Goal: Task Accomplishment & Management: Complete application form

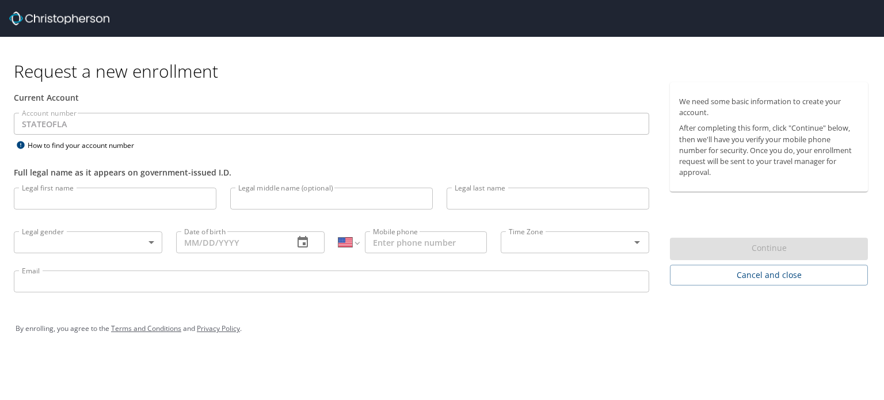
select select "US"
click at [175, 193] on input "Legal first name" at bounding box center [115, 199] width 203 height 22
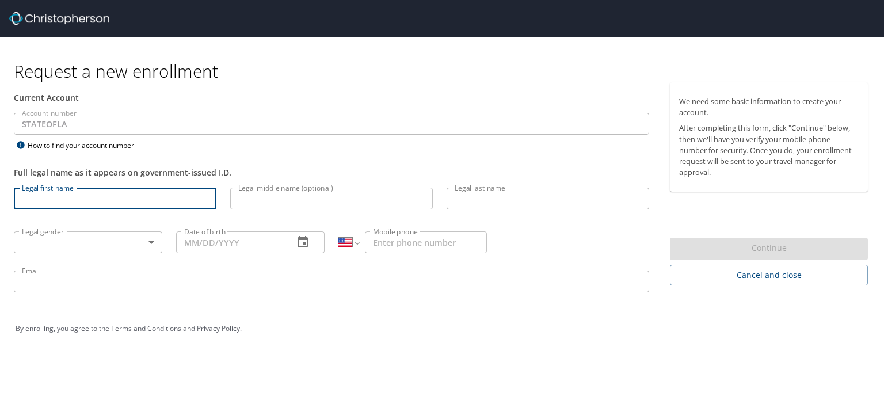
type input "b"
type input "[PERSON_NAME]"
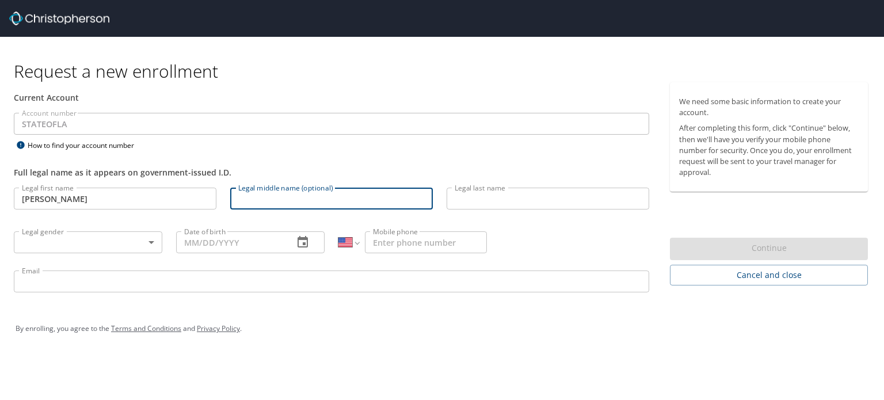
type input "C"
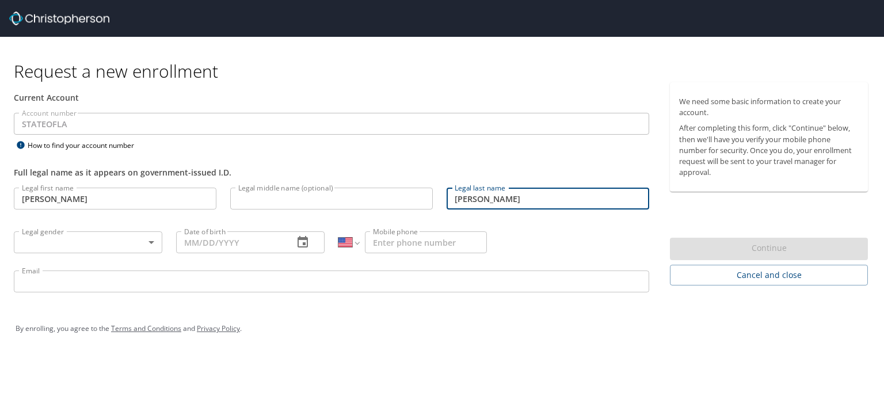
type input "[PERSON_NAME]"
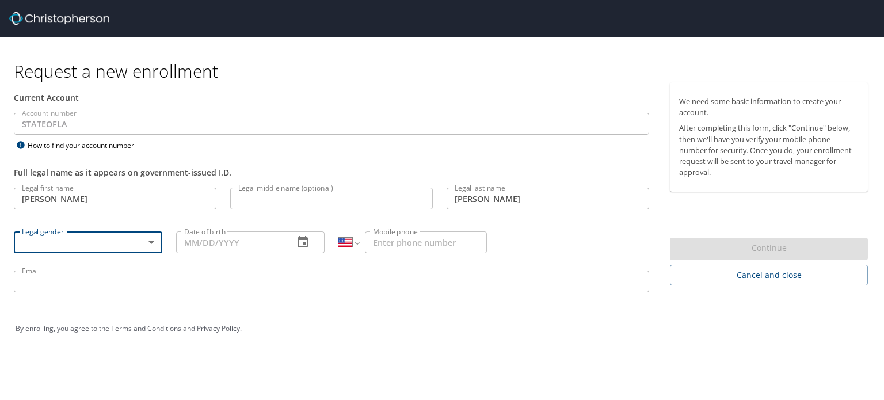
click at [148, 239] on body "Request a new enrollment Current Account Account number STATEOFLA Account numbe…" at bounding box center [442, 200] width 884 height 400
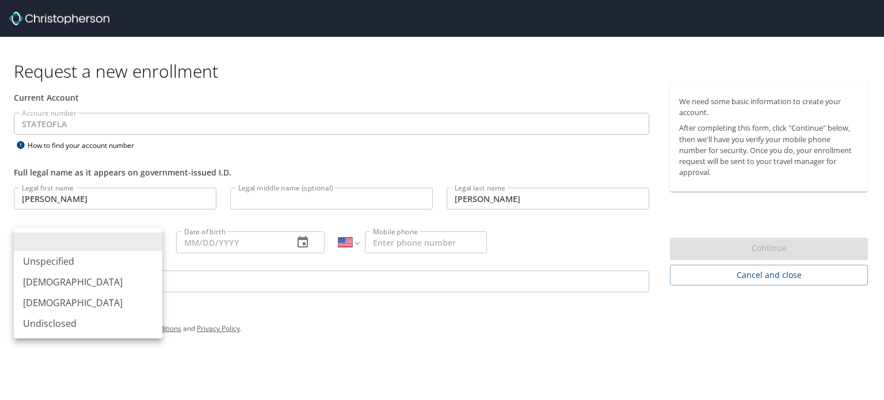
click at [74, 275] on li "[DEMOGRAPHIC_DATA]" at bounding box center [88, 282] width 149 height 21
type input "[DEMOGRAPHIC_DATA]"
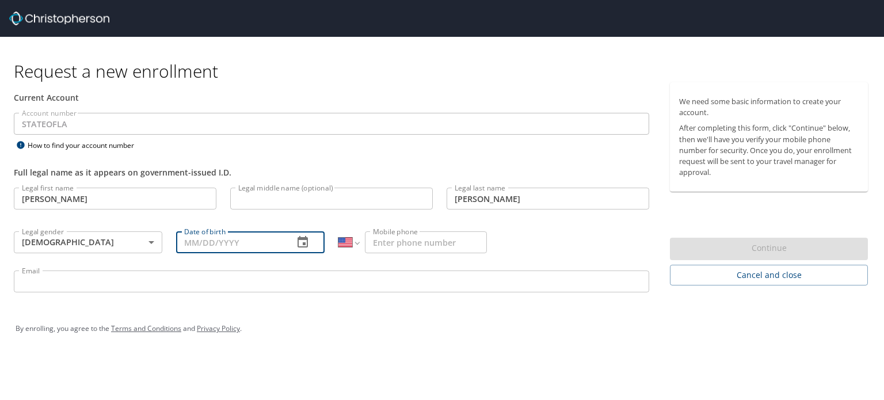
click at [229, 239] on input "Date of birth" at bounding box center [230, 242] width 108 height 22
type input "08/16/1977"
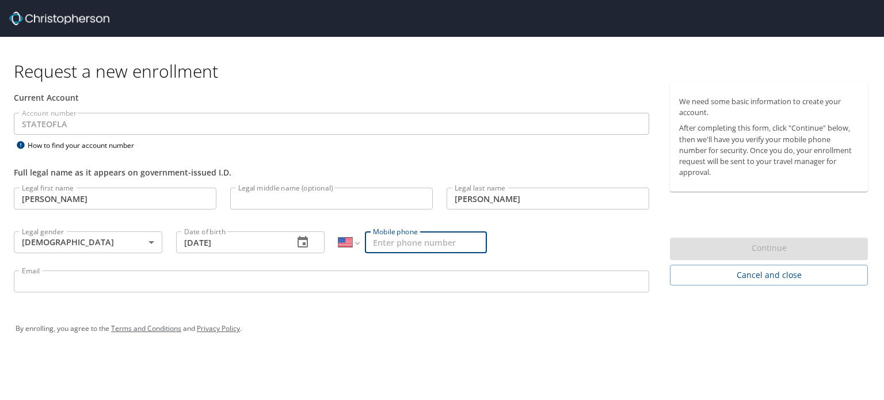
click at [405, 248] on input "Mobile phone" at bounding box center [426, 242] width 122 height 22
type input "(402) 321-1253"
click at [437, 278] on input "Email" at bounding box center [332, 282] width 636 height 22
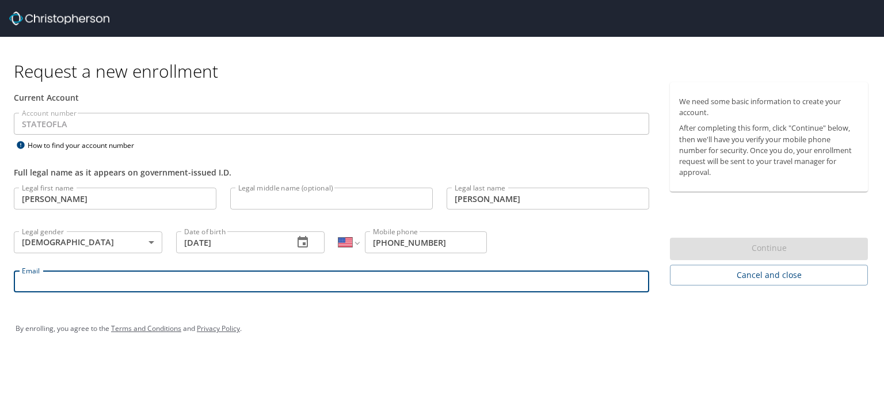
type input "brandon.winn@la.gov"
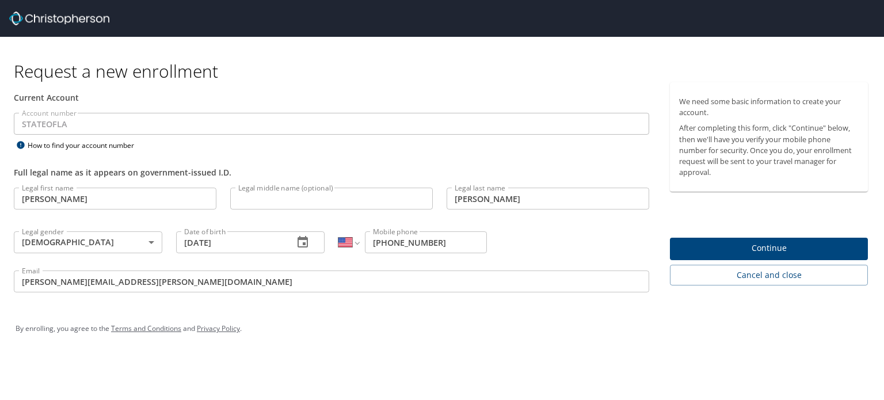
click at [518, 310] on div "By enrolling, you agree to the Terms and Conditions and Privacy Policy ." at bounding box center [442, 329] width 870 height 52
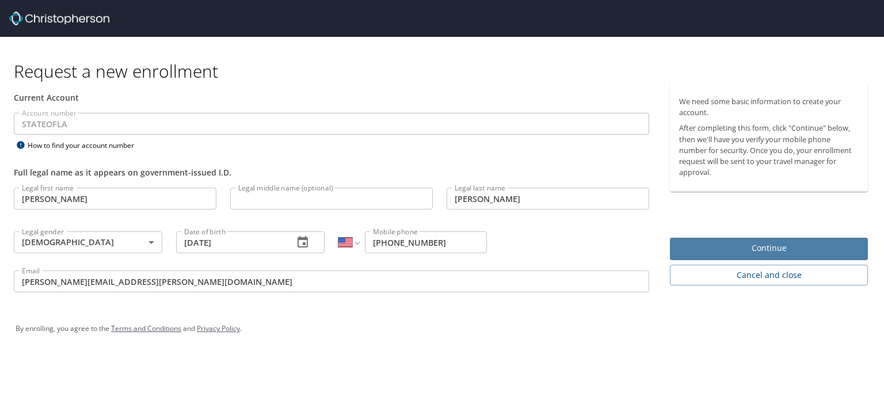
click at [768, 250] on span "Continue" at bounding box center [769, 248] width 180 height 14
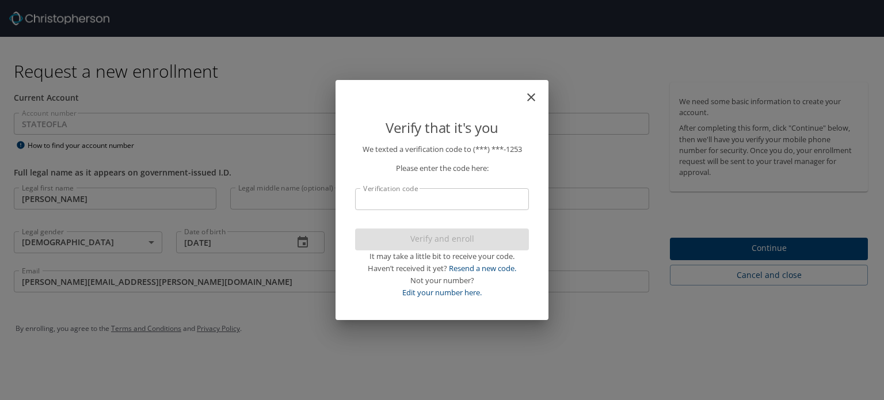
click at [470, 200] on input "Verification code" at bounding box center [442, 199] width 174 height 22
type input "07"
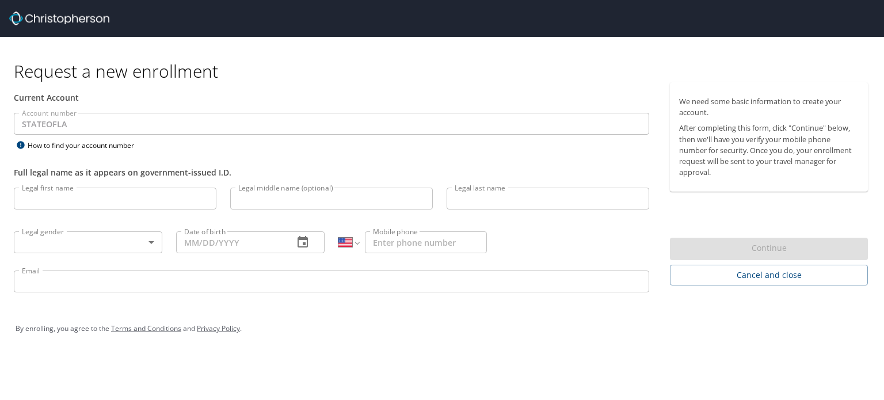
select select "US"
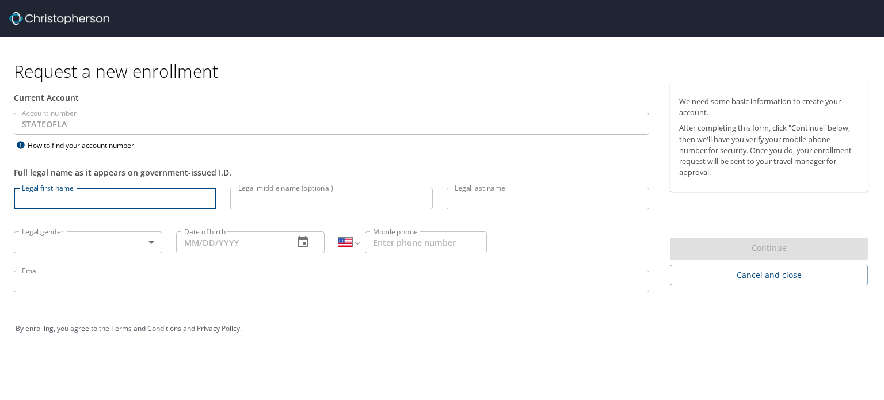
click at [156, 195] on input "Legal first name" at bounding box center [115, 199] width 203 height 22
type input "[PERSON_NAME]"
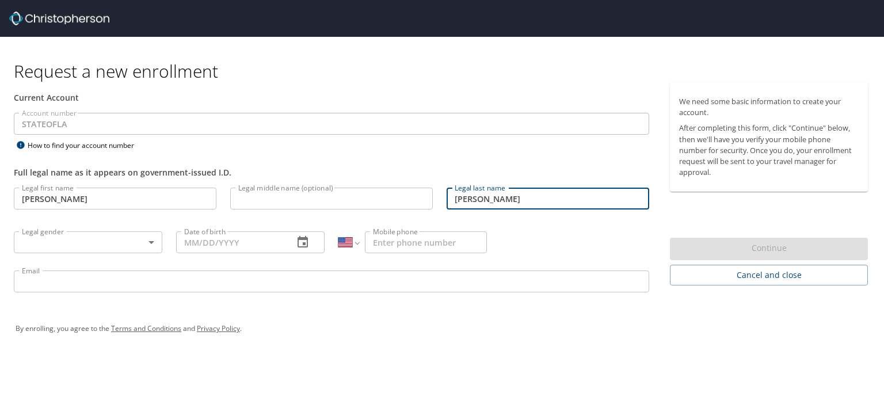
type input "[PERSON_NAME]"
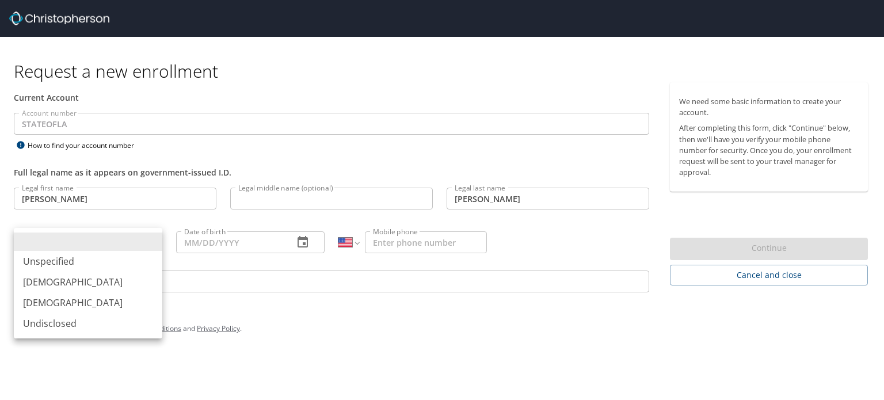
click at [153, 244] on body "Request a new enrollment Current Account Account number STATEOFLA Account numbe…" at bounding box center [442, 200] width 884 height 400
click at [70, 278] on li "[DEMOGRAPHIC_DATA]" at bounding box center [88, 282] width 149 height 21
type input "[DEMOGRAPHIC_DATA]"
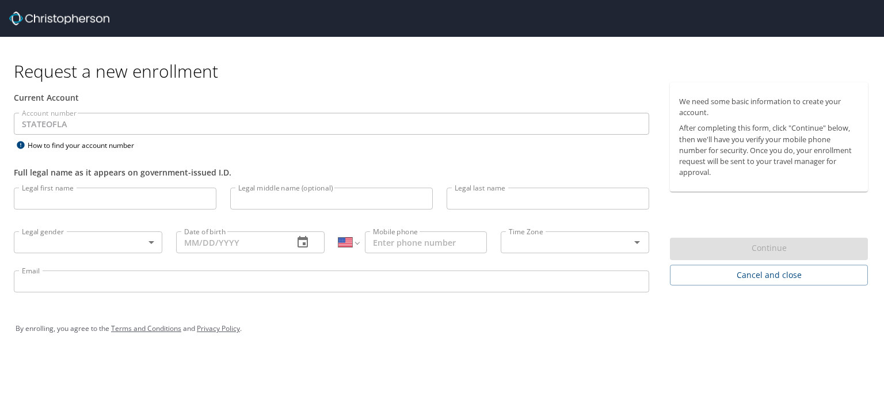
select select "US"
click at [129, 202] on input "Legal first name" at bounding box center [115, 199] width 203 height 22
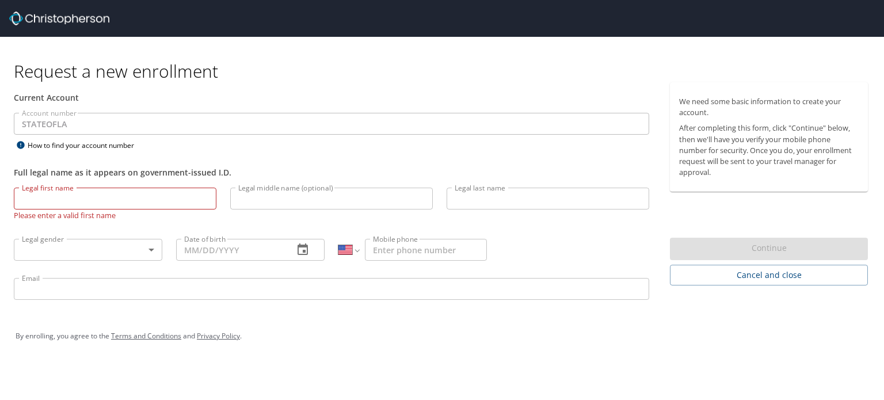
click at [106, 186] on div "Legal first name Legal first name Please enter a valid first name" at bounding box center [115, 204] width 216 height 47
click at [101, 202] on input "Legal first name" at bounding box center [115, 199] width 203 height 22
type input "brandon"
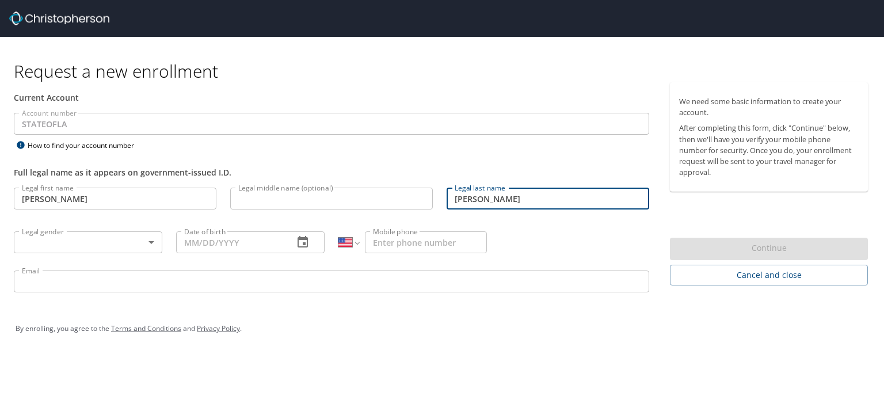
type input "winn"
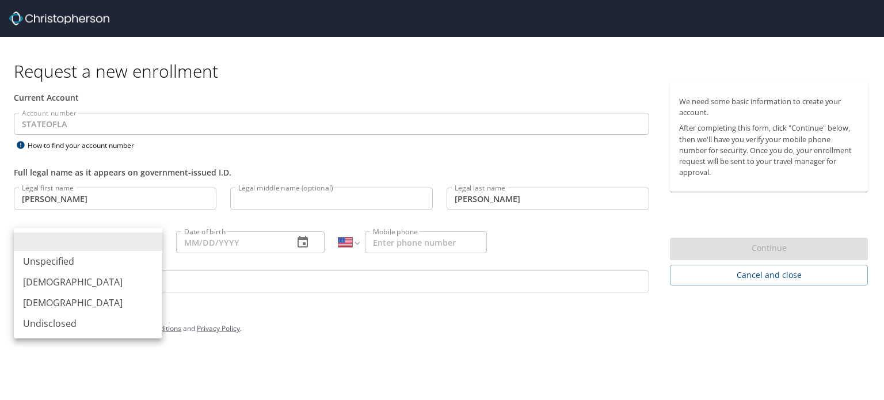
click at [148, 241] on body "Request a new enrollment Current Account Account number STATEOFLA Account numbe…" at bounding box center [442, 200] width 884 height 400
click at [79, 277] on li "[DEMOGRAPHIC_DATA]" at bounding box center [88, 282] width 149 height 21
type input "[DEMOGRAPHIC_DATA]"
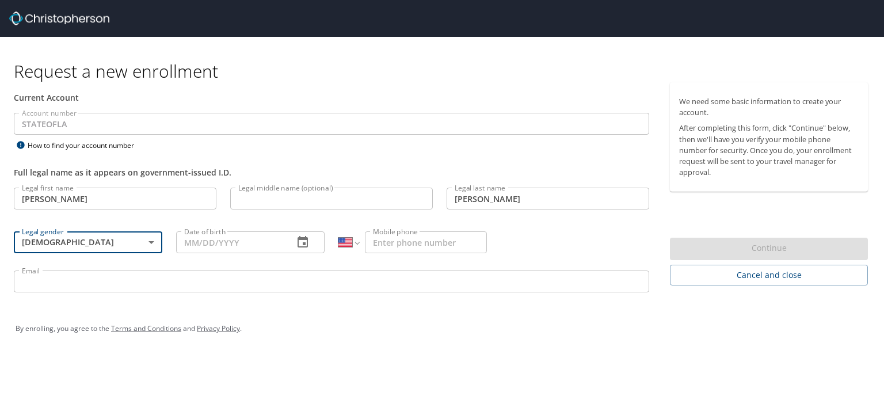
click at [302, 241] on icon "button" at bounding box center [303, 242] width 14 height 14
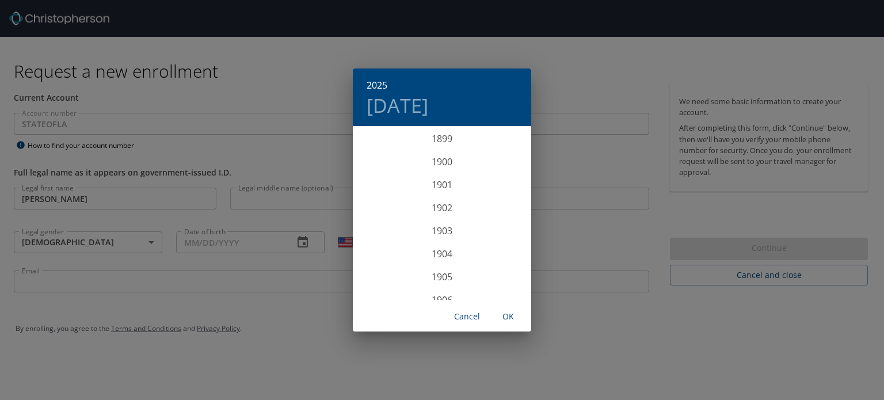
scroll to position [2832, 0]
click at [279, 215] on div "2025 Thu, Oct 2 1899 1900 1901 1902 1903 1904 1905 1906 1907 1908 1909 1910 191…" at bounding box center [442, 200] width 884 height 400
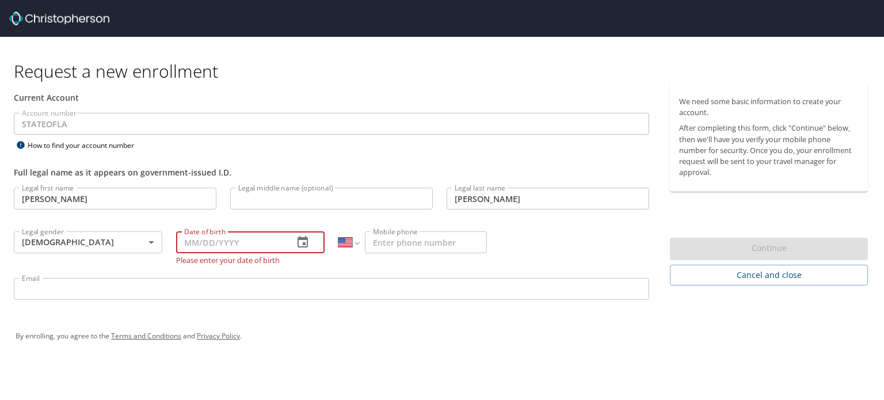
click at [265, 239] on input "Date of birth" at bounding box center [230, 242] width 108 height 22
type input "[DATE]"
click at [395, 244] on input "Mobile phone" at bounding box center [426, 242] width 122 height 22
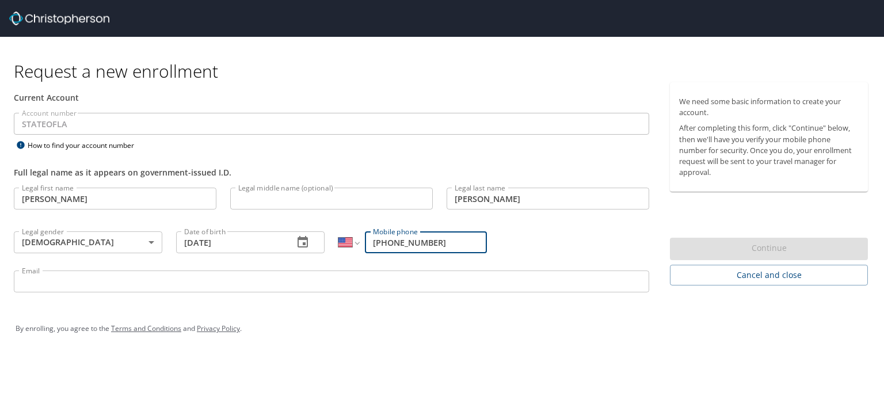
type input "(402) 321-1253"
click at [358, 283] on input "Email" at bounding box center [332, 282] width 636 height 22
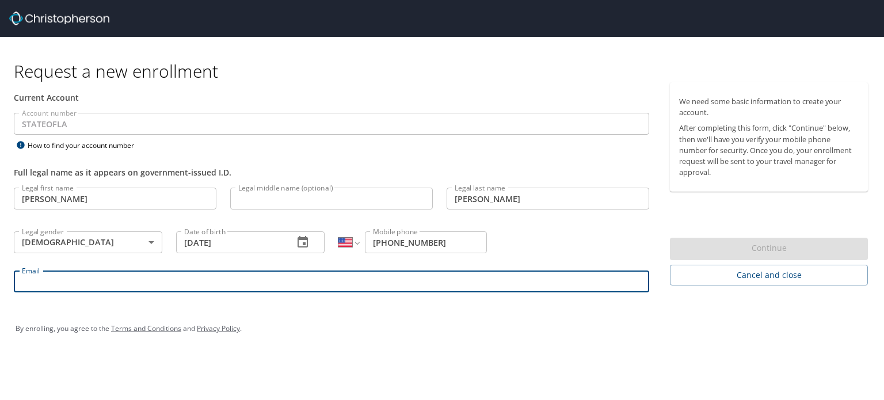
type input "brandon.winn@la.gov"
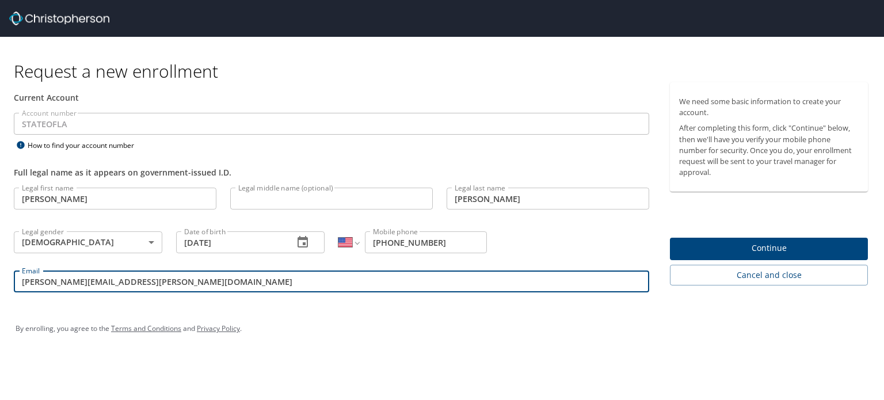
click at [774, 244] on span "Continue" at bounding box center [769, 248] width 180 height 14
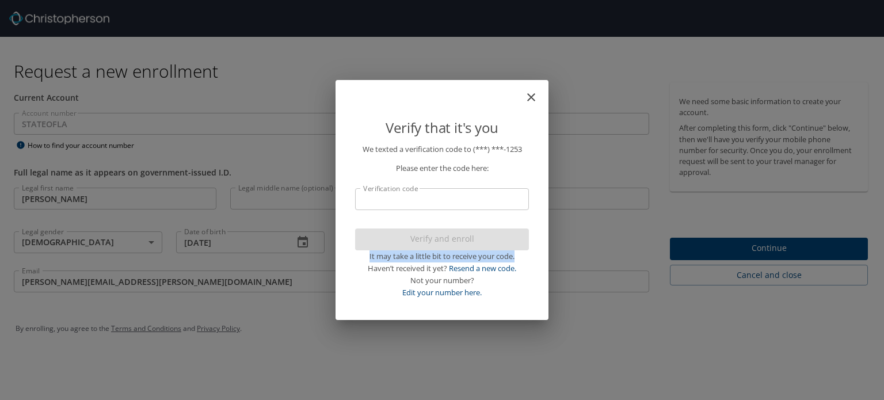
drag, startPoint x: 656, startPoint y: 260, endPoint x: 579, endPoint y: 226, distance: 83.5
click at [579, 226] on div "Verify that it's you We texted a verification code to (***) ***- 1253 Please en…" at bounding box center [442, 200] width 884 height 400
click at [513, 210] on input "Verification code" at bounding box center [442, 199] width 174 height 22
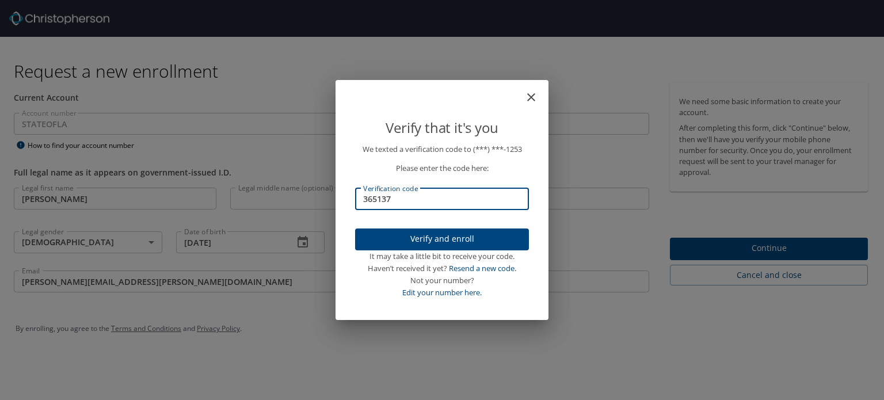
type input "365137"
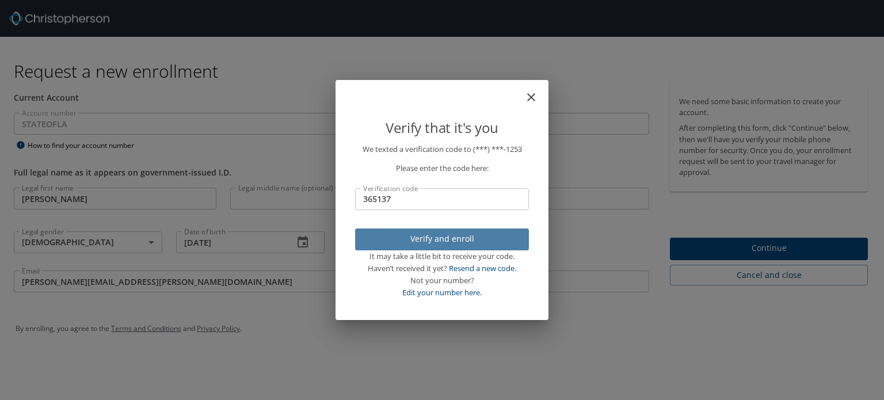
click at [481, 246] on button "Verify and enroll" at bounding box center [442, 240] width 174 height 22
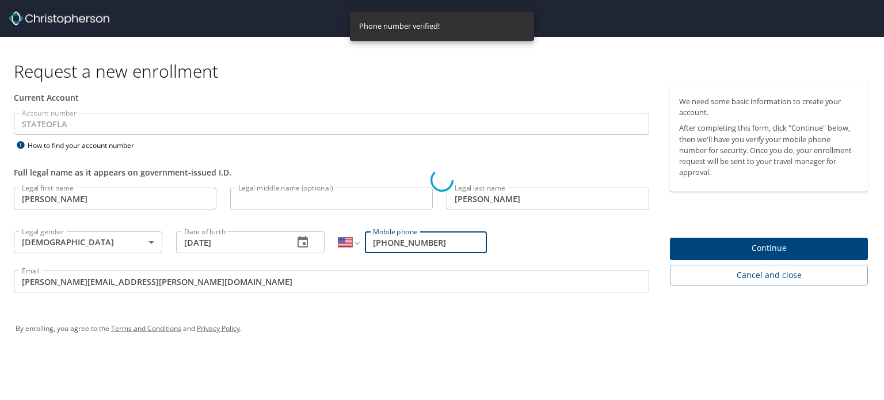
click at [779, 248] on div "Verify that it's you We texted a verification code to (***) ***- 1253 Please en…" at bounding box center [442, 200] width 884 height 400
click at [739, 248] on div "Verify that it's you We texted a verification code to (***) ***- 1253 Please en…" at bounding box center [442, 200] width 884 height 400
click at [739, 242] on div "Verify that it's you We texted a verification code to (***) ***- 1253 Please en…" at bounding box center [442, 200] width 884 height 400
click at [702, 250] on div "Verify that it's you We texted a verification code to (***) ***- 1253 Please en…" at bounding box center [442, 200] width 884 height 400
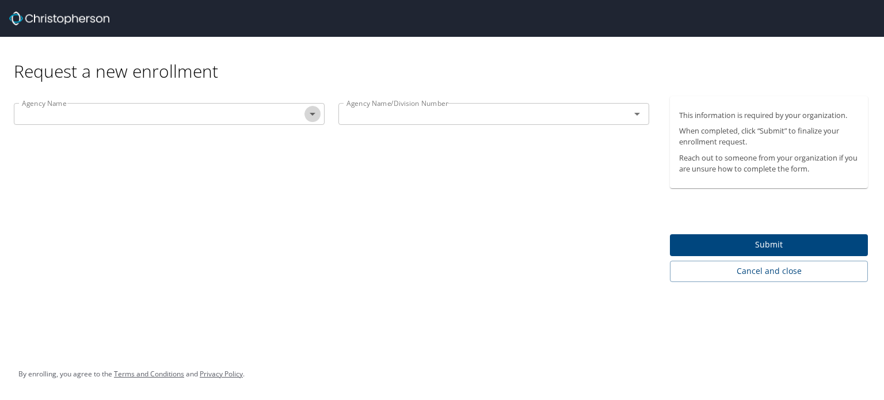
click at [318, 110] on icon "Open" at bounding box center [313, 114] width 14 height 14
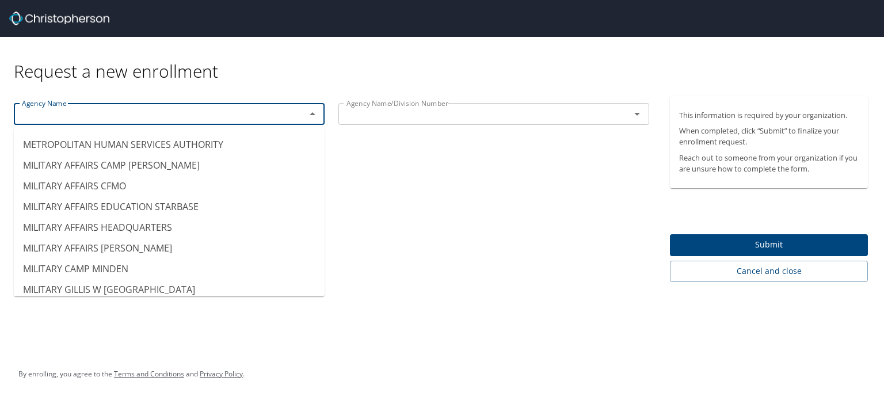
scroll to position [6128, 0]
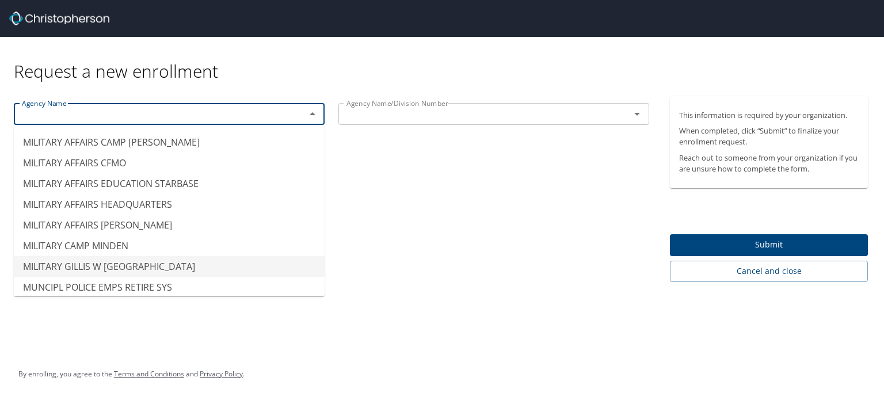
click at [150, 256] on li "MILITARY GILLIS W LONG CENTER" at bounding box center [169, 266] width 311 height 21
type input "MILITARY GILLIS W LONG CENTER"
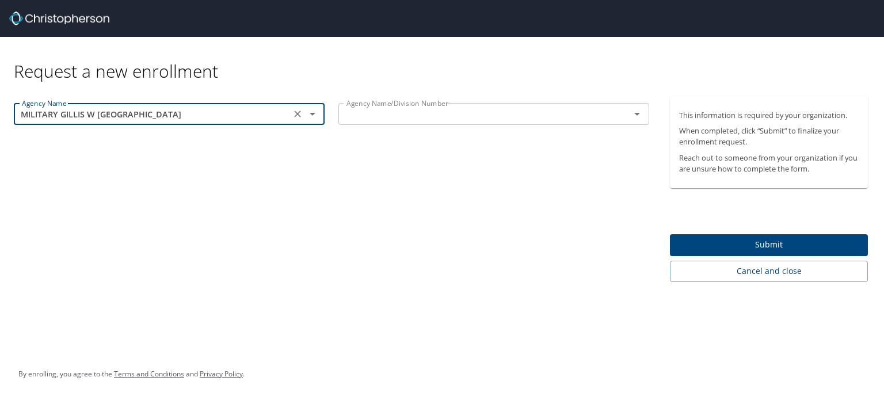
click at [632, 119] on icon "Open" at bounding box center [637, 114] width 14 height 14
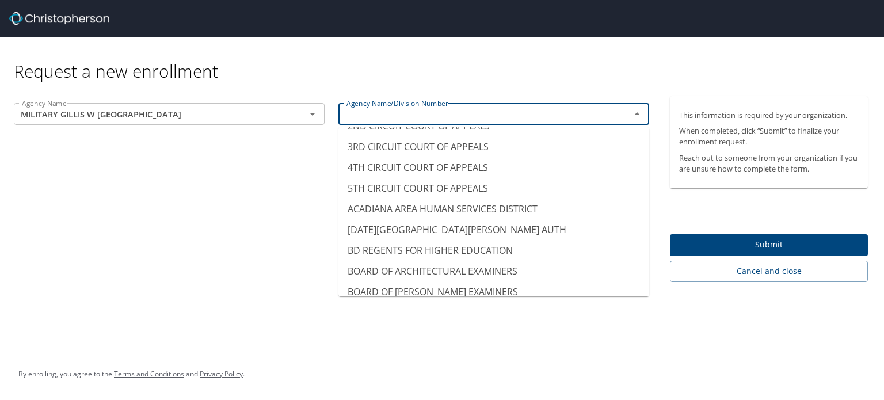
scroll to position [0, 0]
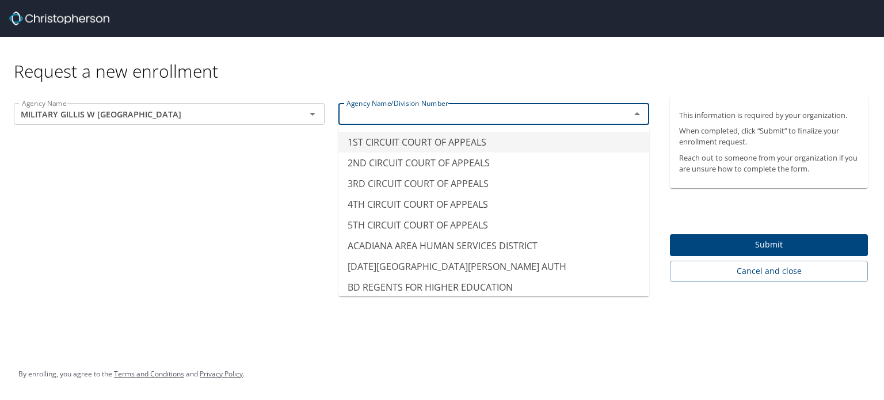
click at [477, 105] on div "Agency Name/Division Number" at bounding box center [494, 114] width 311 height 22
click at [490, 60] on div "Request a new enrollment" at bounding box center [446, 59] width 864 height 45
click at [607, 119] on input "1ST CIRCUIT COURT OF APPEALS" at bounding box center [477, 114] width 270 height 15
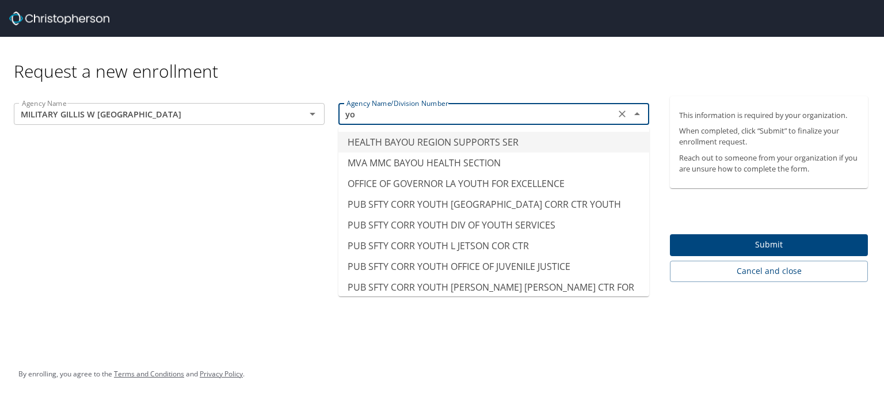
type input "y"
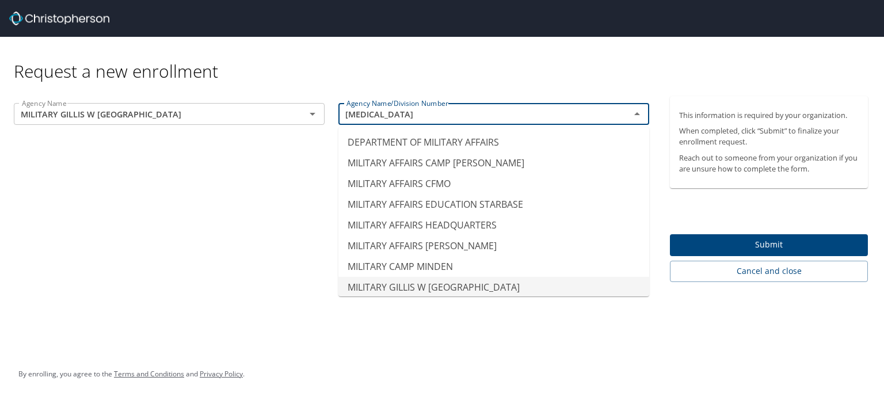
click at [432, 283] on li "MILITARY GILLIS W LONG CENTER" at bounding box center [494, 287] width 311 height 21
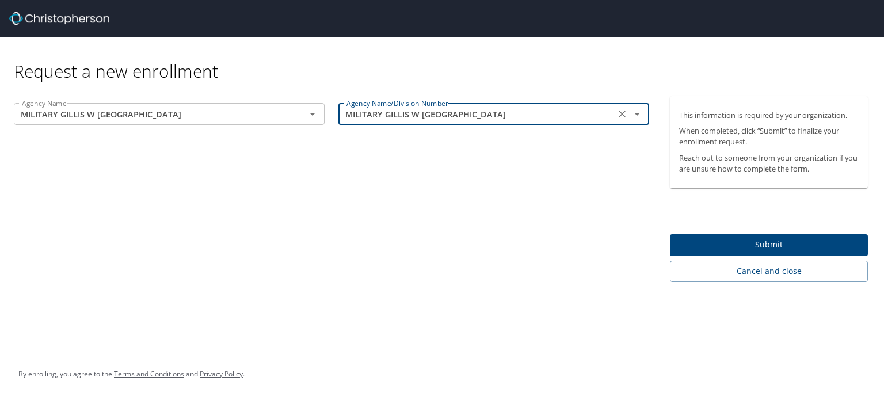
type input "MILITARY GILLIS W LONG CENTER"
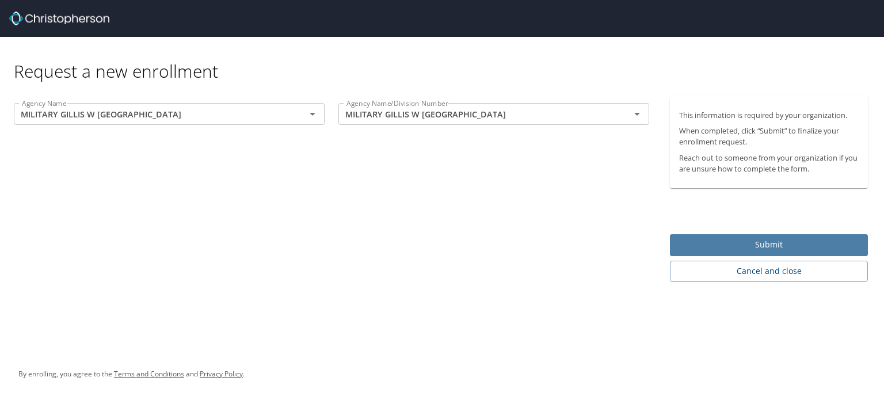
click at [717, 250] on span "Submit" at bounding box center [769, 245] width 180 height 14
